Goal: Information Seeking & Learning: Learn about a topic

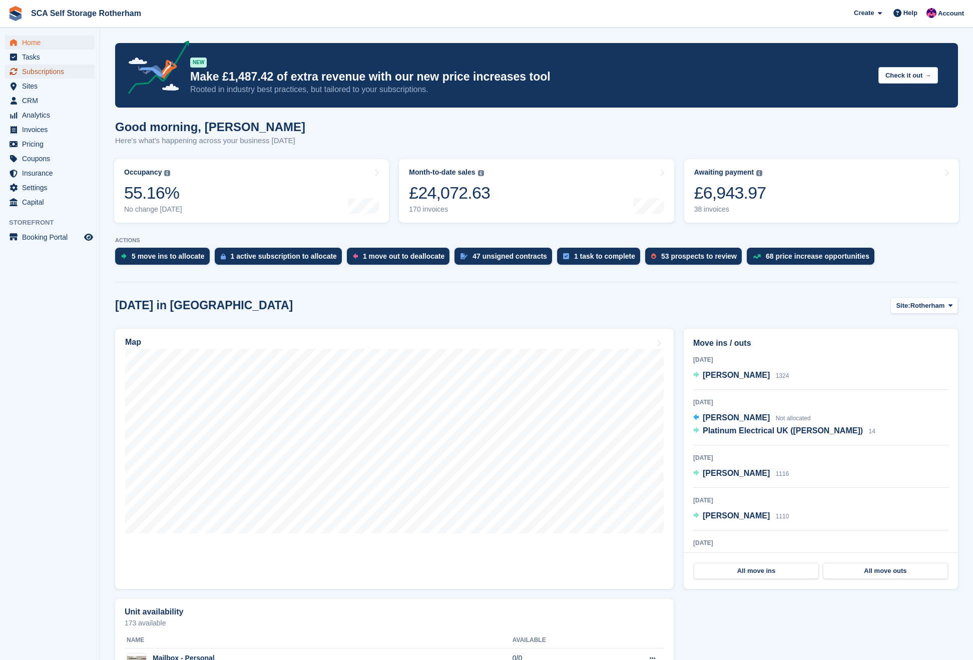
click at [55, 71] on span "Subscriptions" at bounding box center [52, 72] width 60 height 14
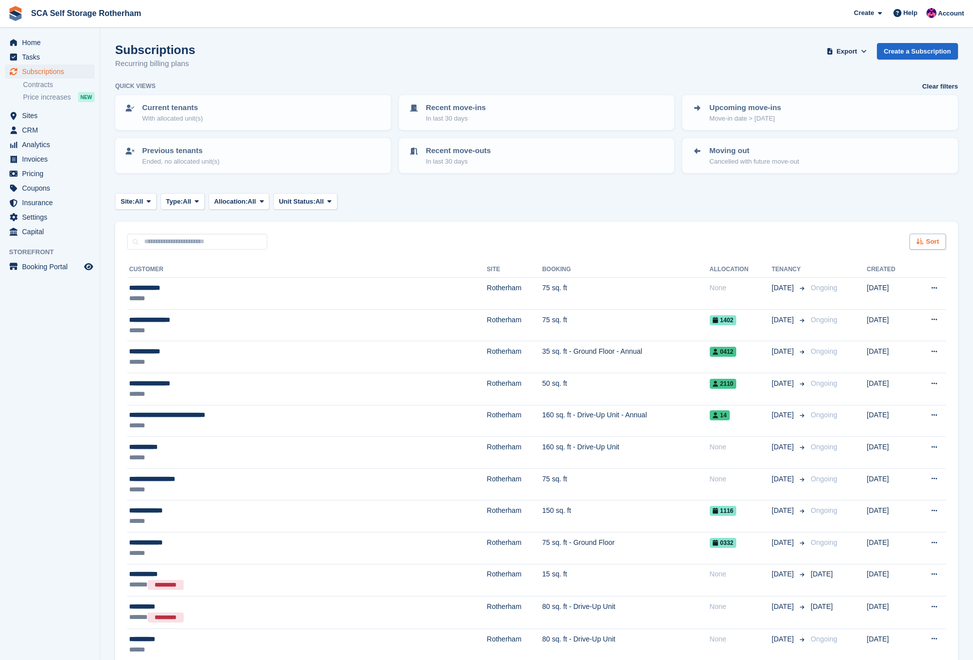
click at [930, 242] on span "Sort" at bounding box center [932, 242] width 13 height 10
click at [886, 299] on div "Move in date" at bounding box center [899, 304] width 91 height 11
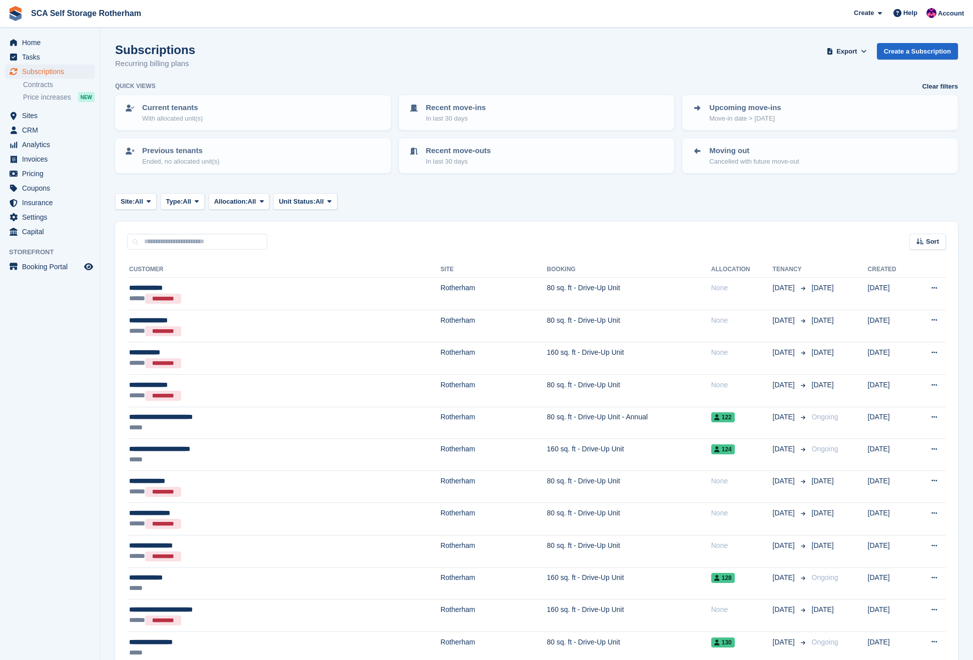
click at [926, 242] on span "Sort" at bounding box center [932, 242] width 13 height 10
click at [894, 367] on div "Sort by Customer name Date created Move in date Move out date Move in (oldest f…" at bounding box center [896, 312] width 100 height 122
drag, startPoint x: 893, startPoint y: 361, endPoint x: 884, endPoint y: 352, distance: 13.1
click at [893, 361] on span "Move in (newest first)" at bounding box center [900, 358] width 72 height 8
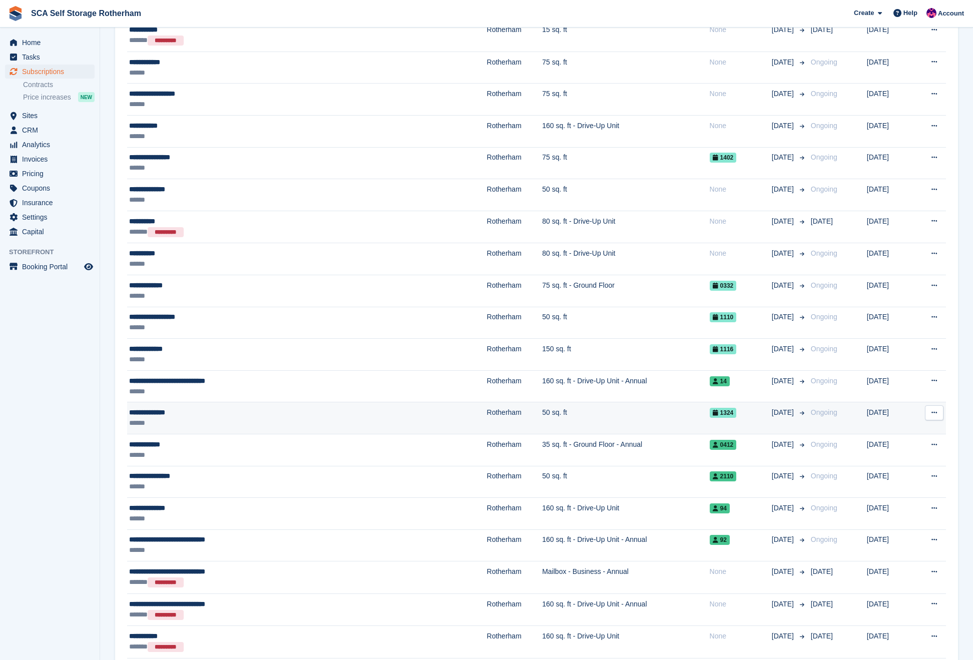
scroll to position [237, 0]
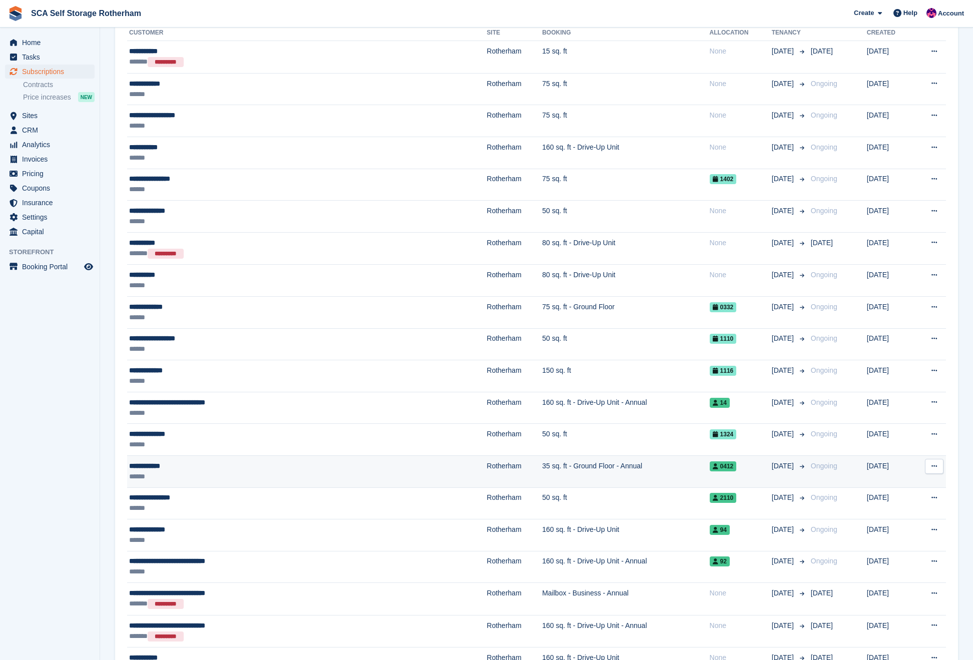
click at [560, 469] on td "35 sq. ft - Ground Floor - Annual" at bounding box center [625, 471] width 167 height 32
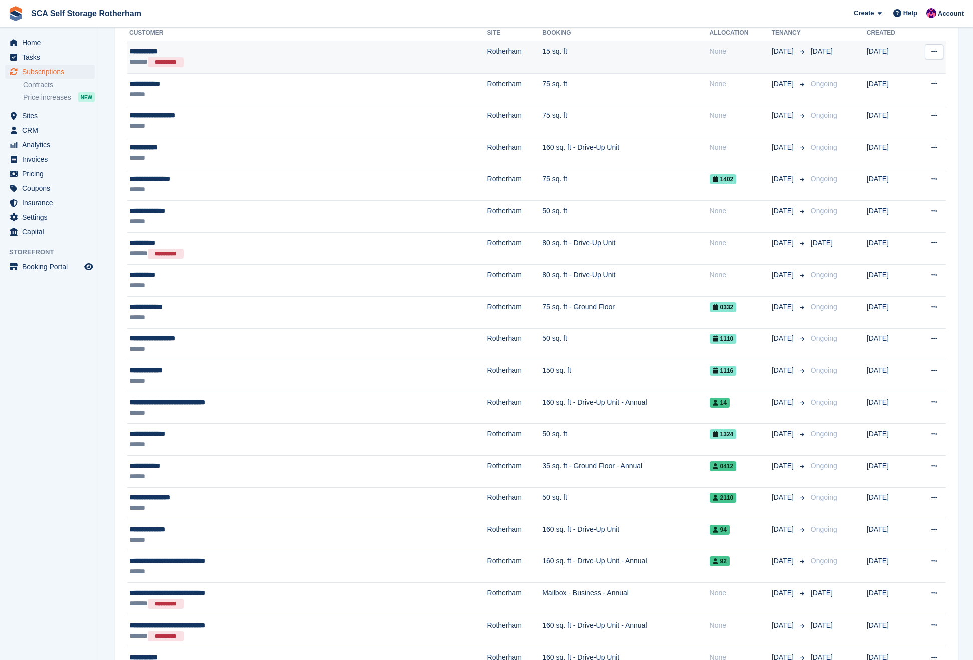
drag, startPoint x: 238, startPoint y: 502, endPoint x: 141, endPoint y: 70, distance: 443.5
click at [238, 503] on div "******" at bounding box center [240, 508] width 223 height 11
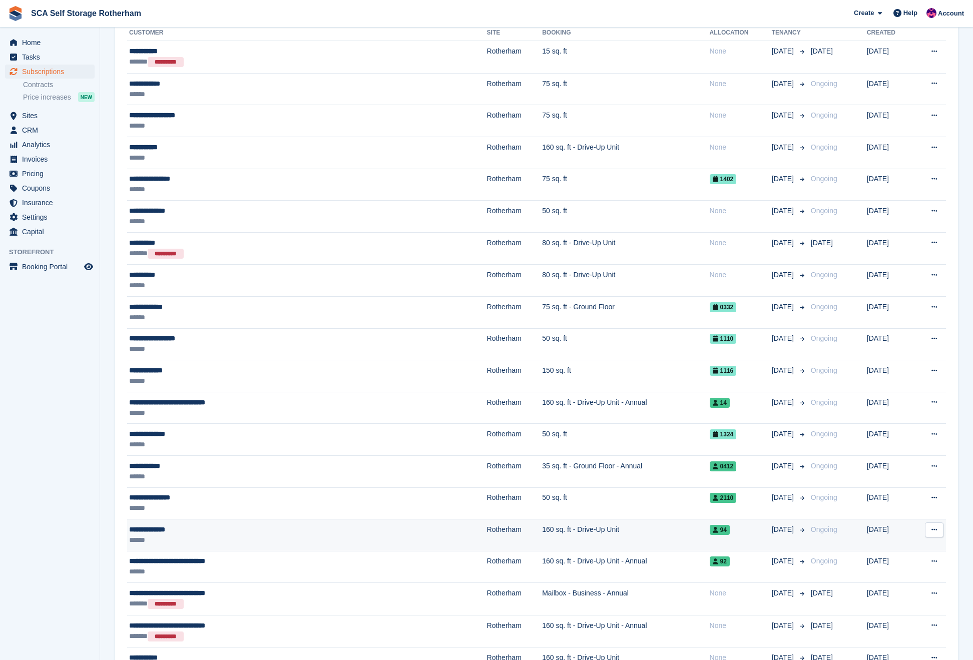
click at [176, 535] on div "******" at bounding box center [240, 540] width 223 height 11
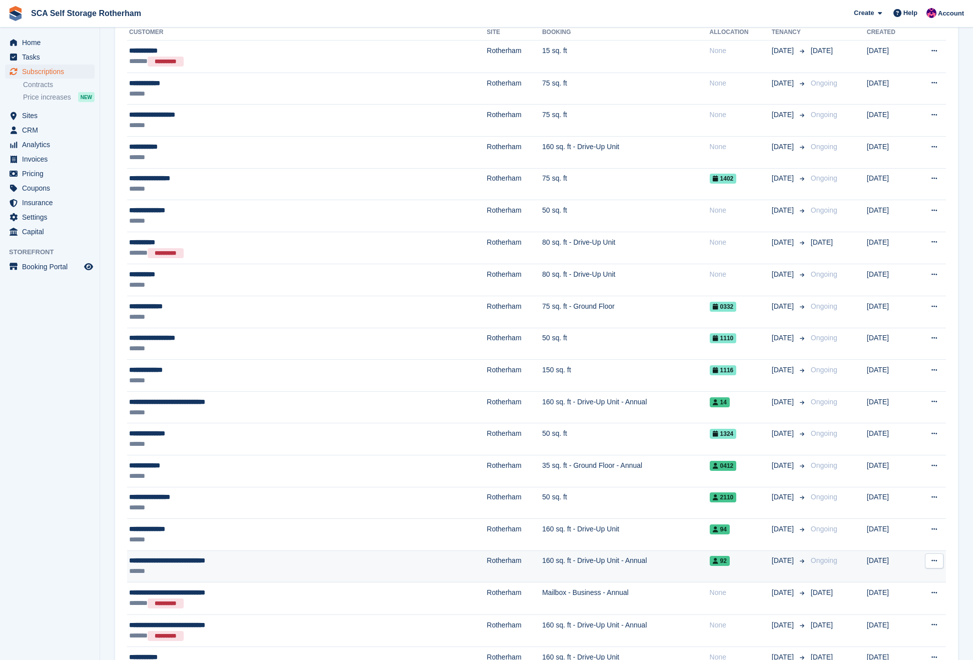
scroll to position [241, 0]
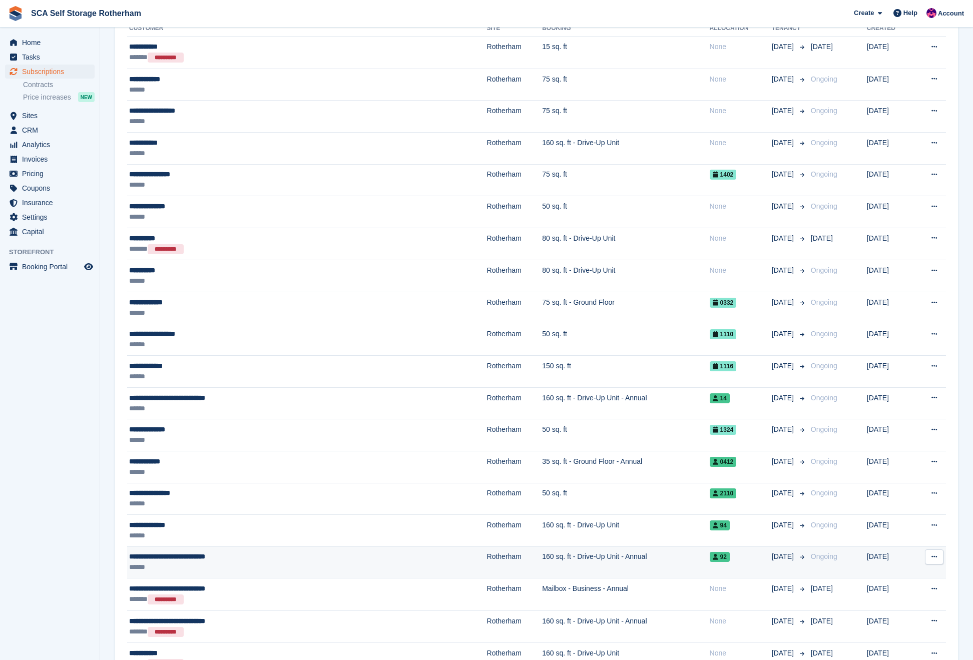
click at [825, 564] on td "Ongoing" at bounding box center [837, 562] width 60 height 32
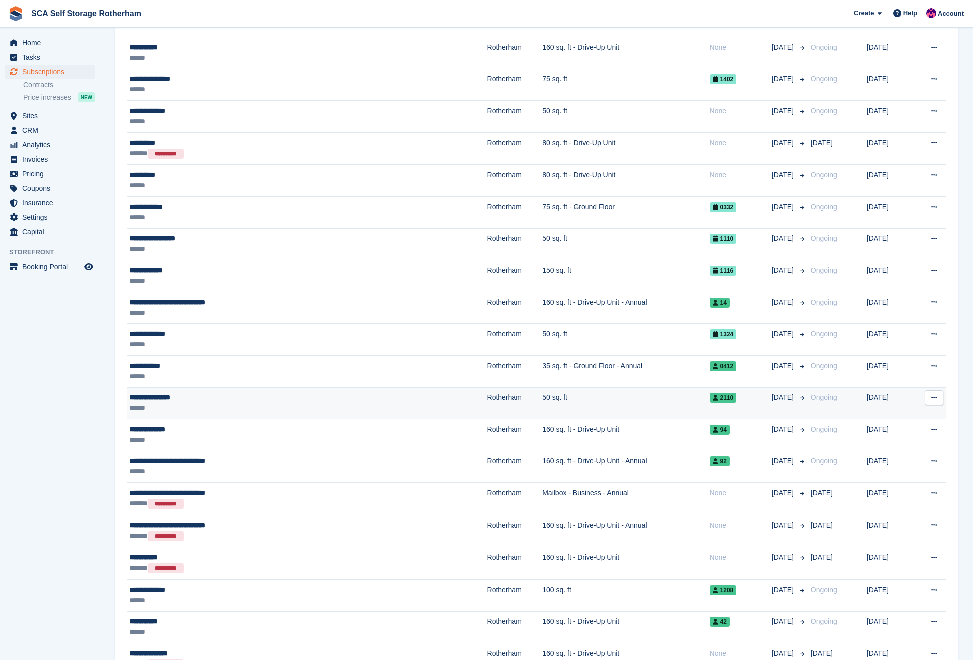
scroll to position [337, 0]
click at [35, 145] on span "Analytics" at bounding box center [52, 145] width 60 height 14
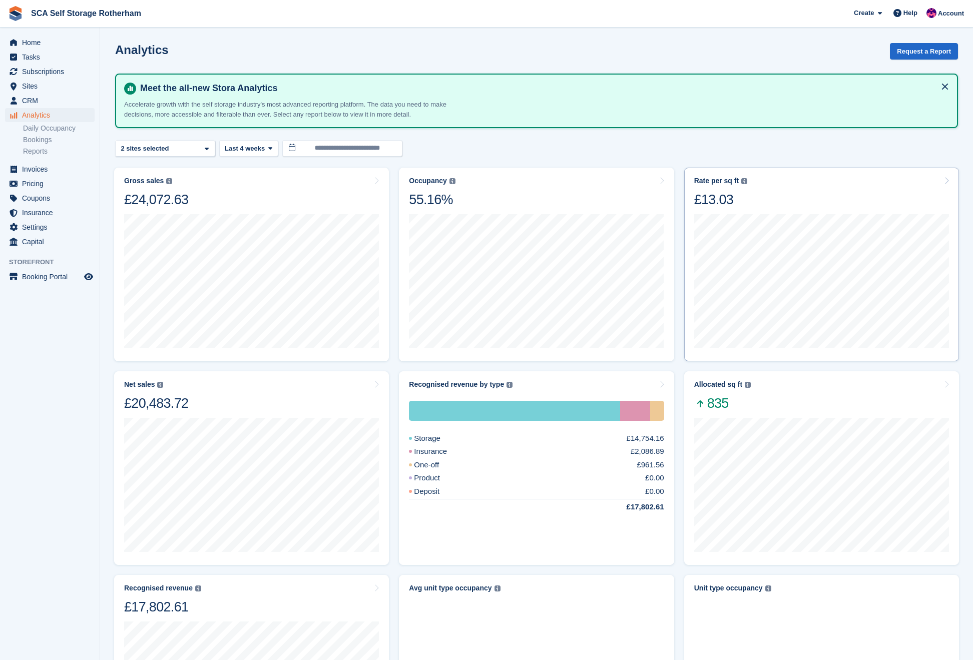
click at [799, 196] on div "Rate per sq ft Annualized storage revenue (after discounts, excluding tax) divi…" at bounding box center [821, 193] width 255 height 32
click at [395, 181] on turbo-frame "Occupancy Percentage of all allocated units in terms of area. Includes units wi…" at bounding box center [536, 265] width 285 height 204
click at [462, 182] on div "Occupancy Percentage of all allocated units in terms of area. Includes units wi…" at bounding box center [536, 193] width 255 height 32
click at [283, 384] on div "Net sales The sum of all finalised invoices, after discount and excluding tax. …" at bounding box center [251, 396] width 255 height 32
click at [278, 606] on div "Recognised revenue The sum of all finalised invoices, after discount and exclud…" at bounding box center [251, 600] width 255 height 32
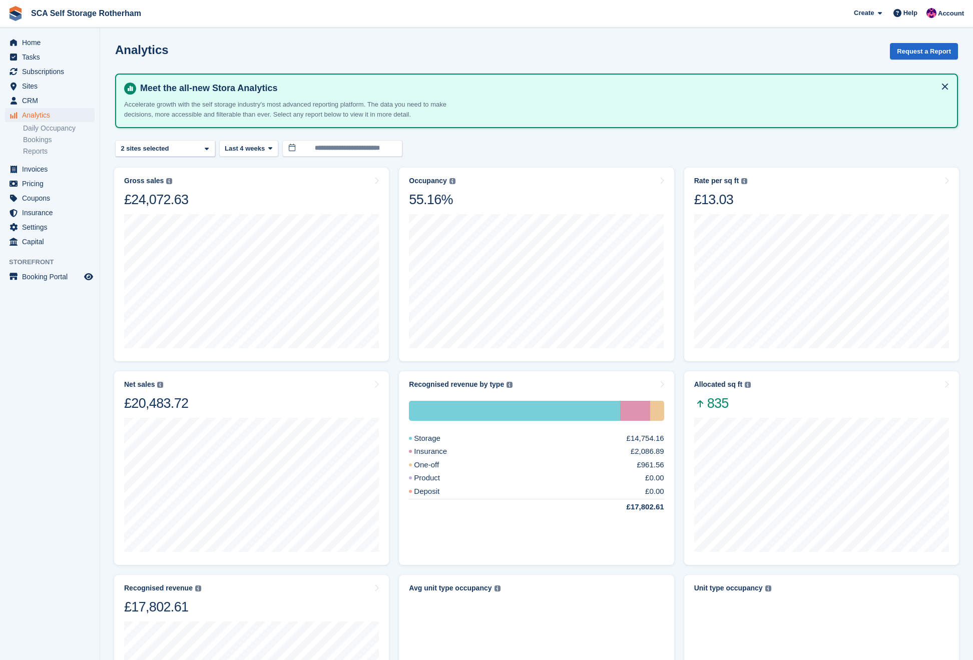
scroll to position [1, 0]
